Goal: Transaction & Acquisition: Subscribe to service/newsletter

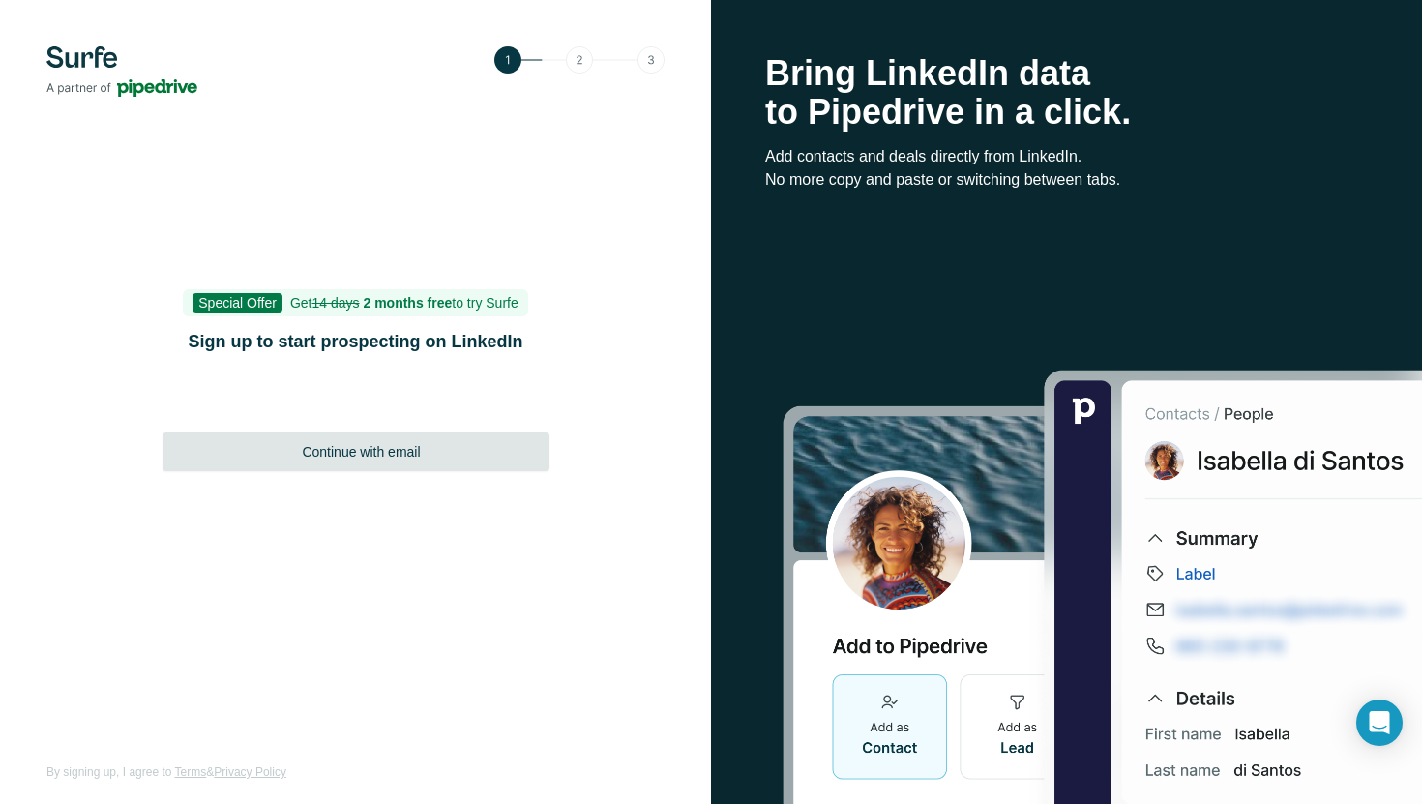
click at [404, 443] on span "Continue with email" at bounding box center [361, 451] width 118 height 19
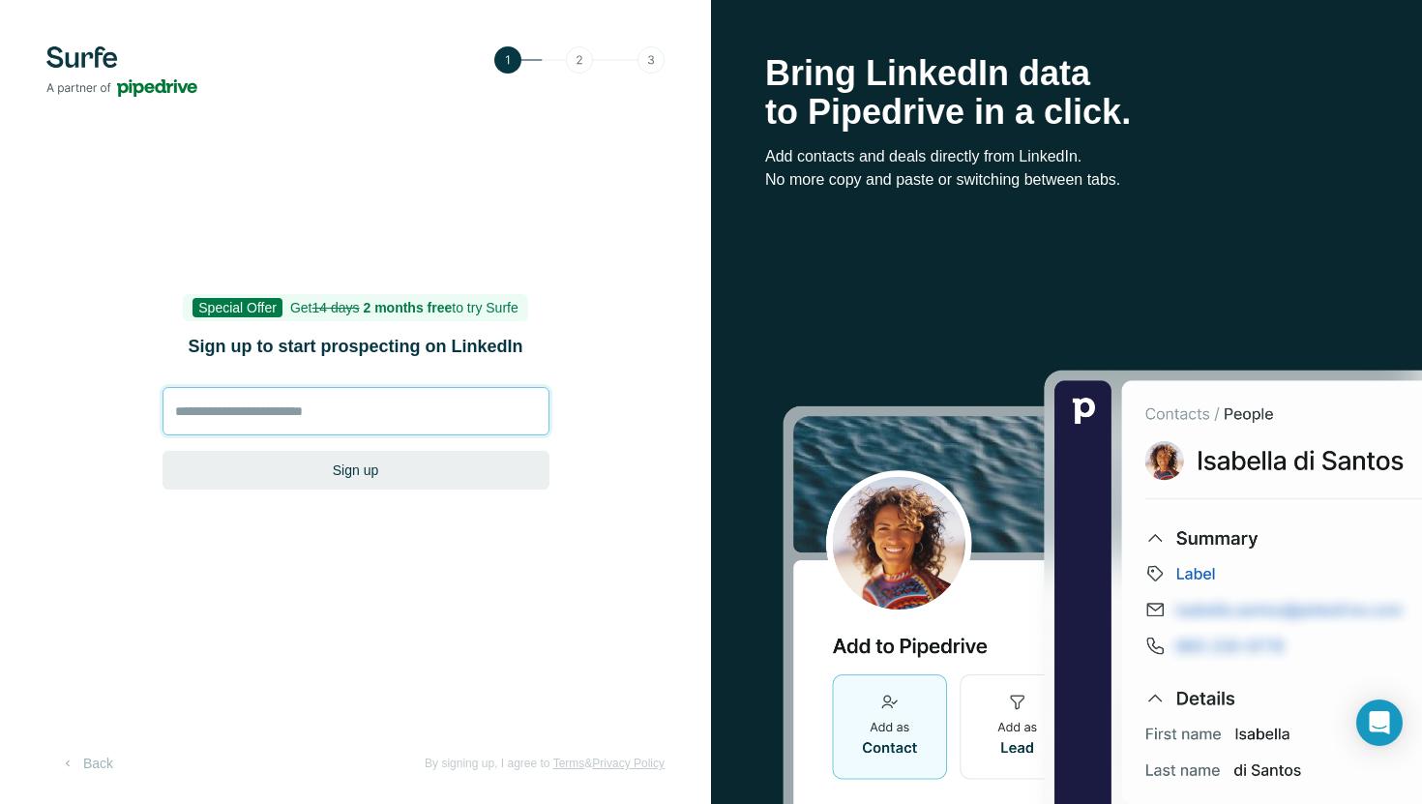
click at [398, 421] on input at bounding box center [355, 411] width 387 height 48
click at [304, 416] on input at bounding box center [355, 411] width 387 height 48
click at [197, 406] on input "**********" at bounding box center [355, 411] width 387 height 48
type input "**********"
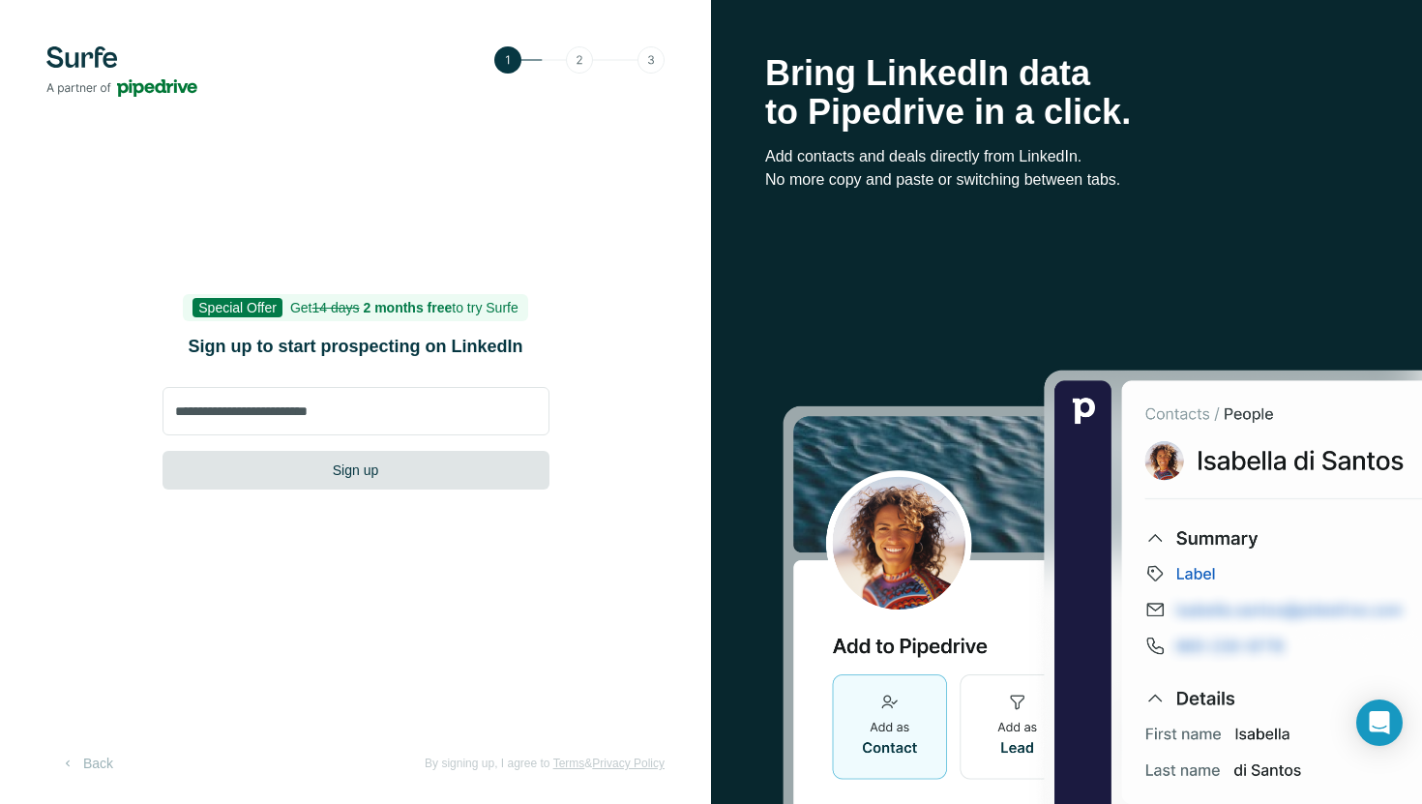
click at [291, 464] on button "Sign up" at bounding box center [355, 470] width 387 height 39
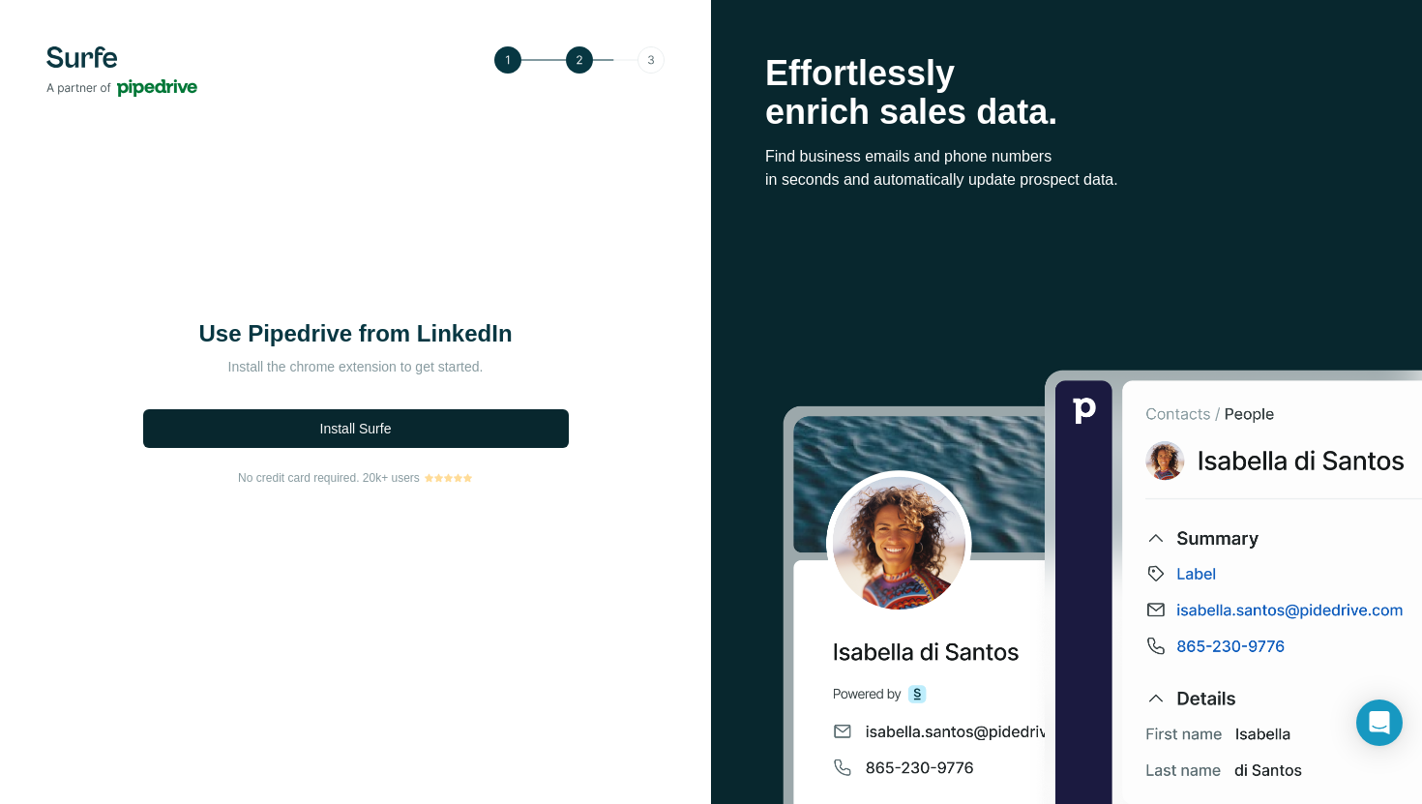
click at [378, 434] on span "Install Surfe" at bounding box center [356, 428] width 72 height 19
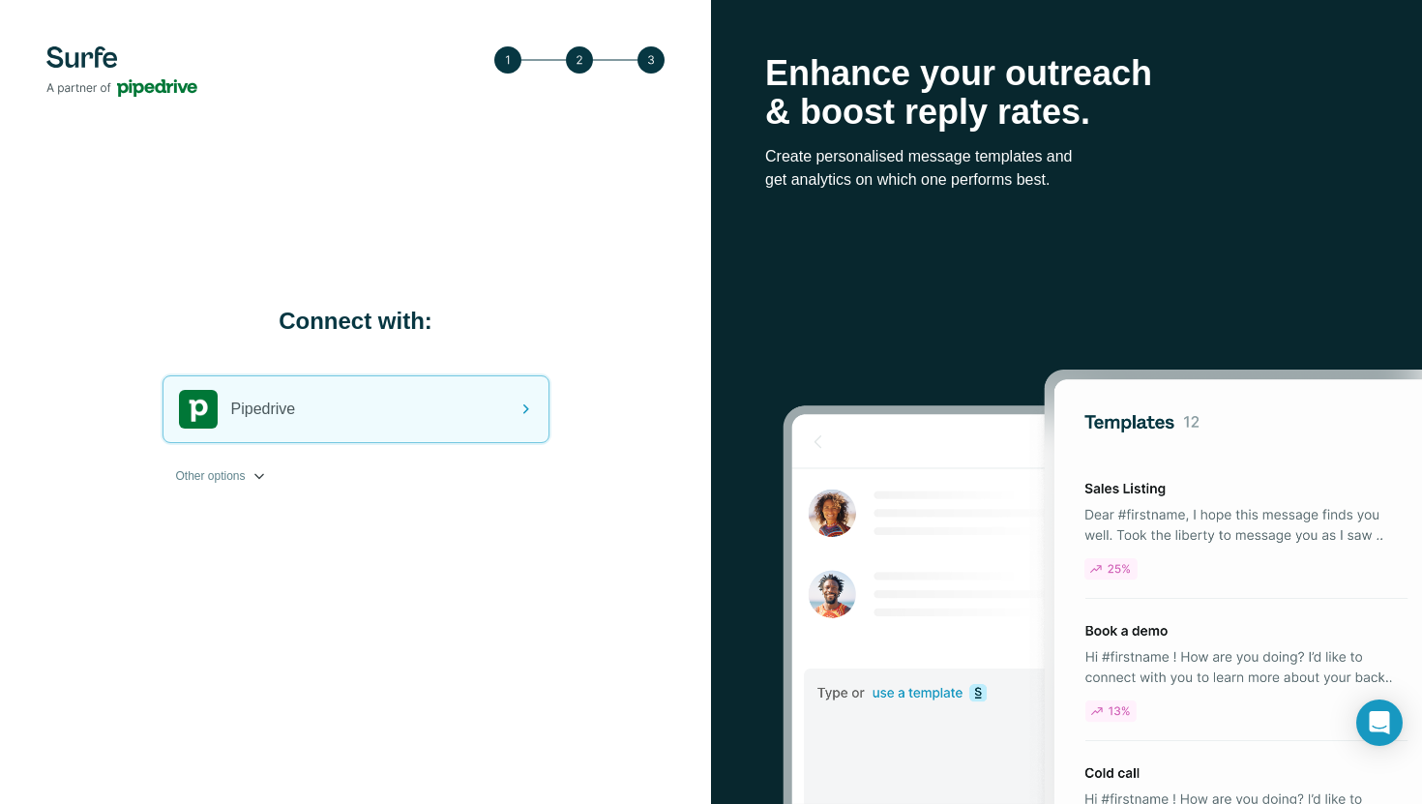
click at [243, 476] on span "Other options" at bounding box center [211, 475] width 70 height 17
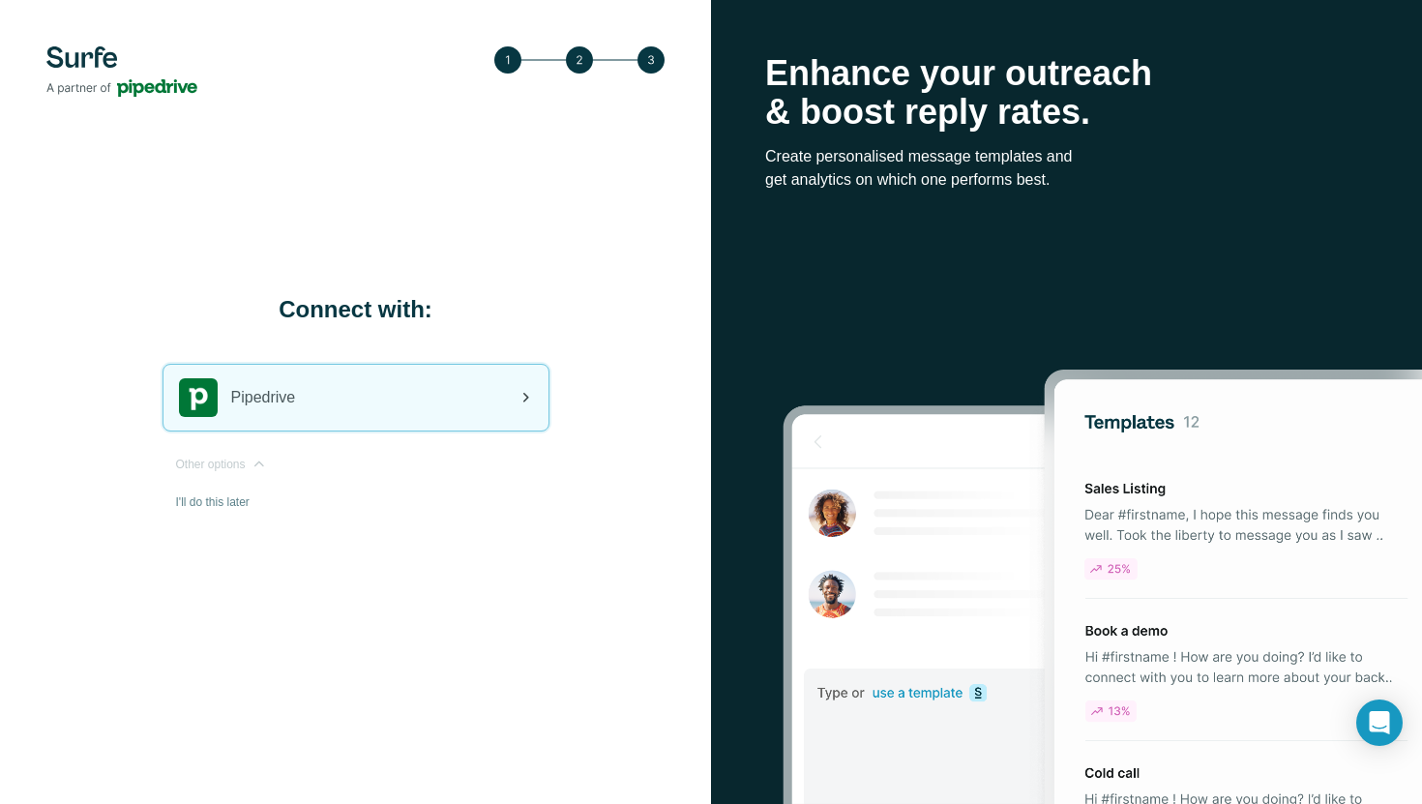
click at [295, 398] on span "Pipedrive" at bounding box center [263, 397] width 65 height 23
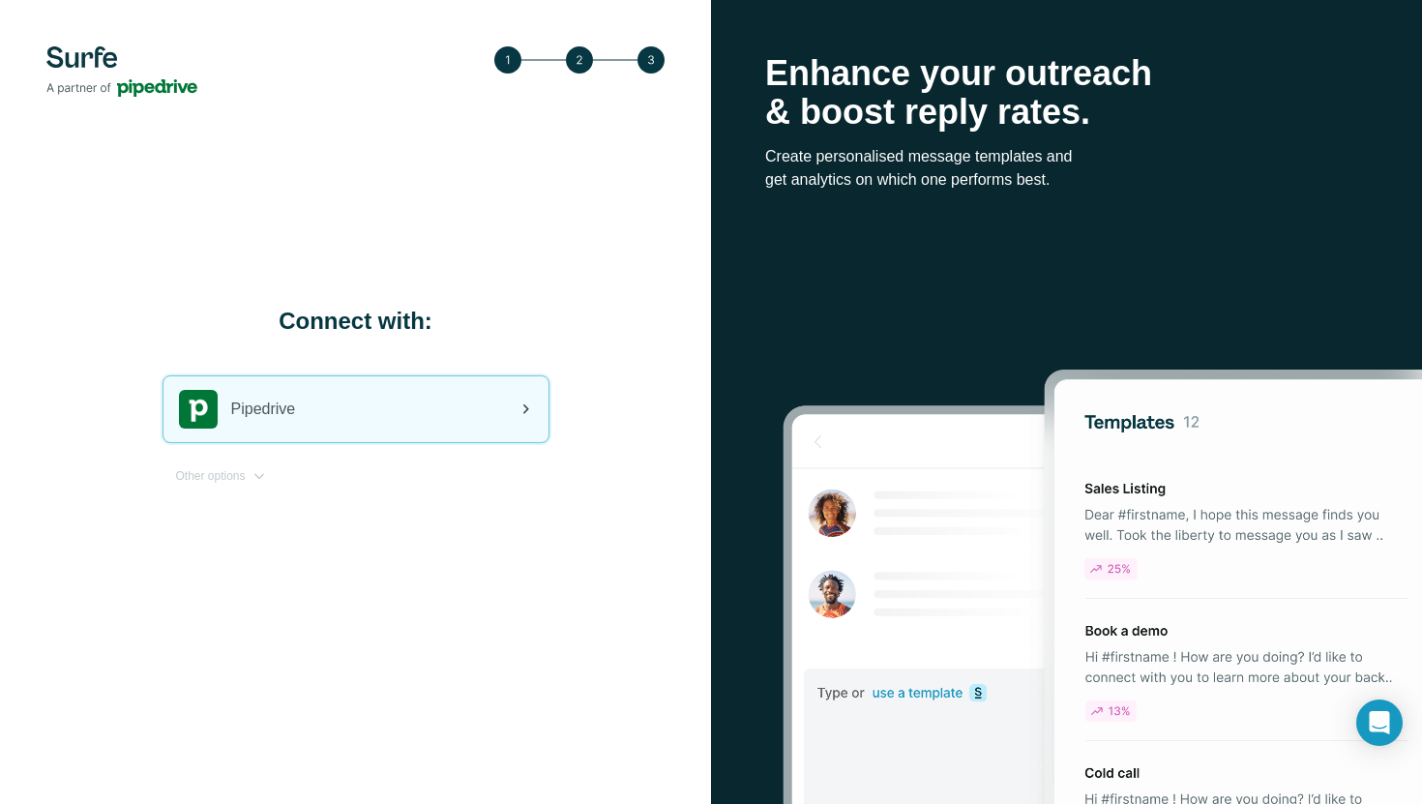
click at [460, 391] on div "Pipedrive" at bounding box center [355, 409] width 385 height 66
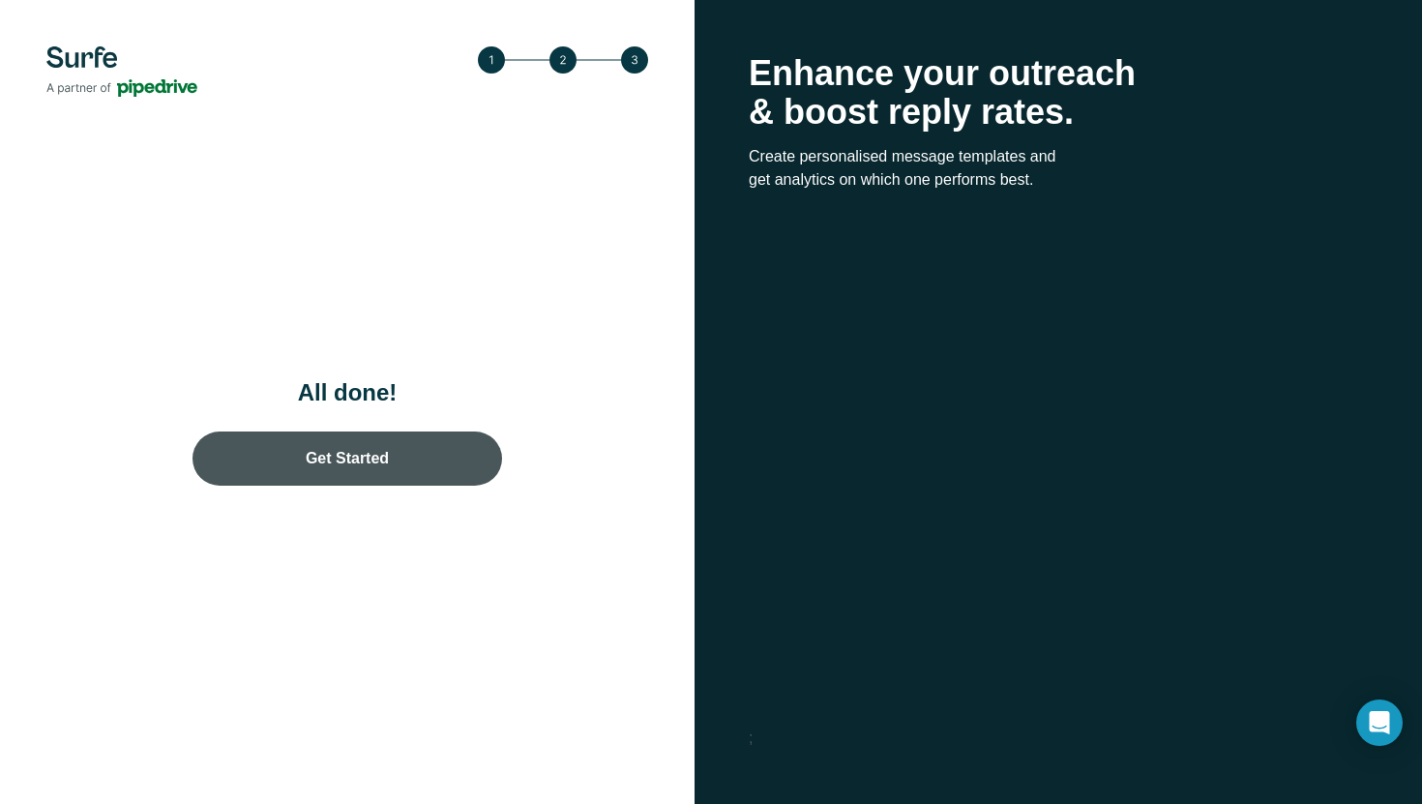
click at [391, 456] on link "Get Started" at bounding box center [347, 458] width 310 height 54
